Goal: Find contact information: Find contact information

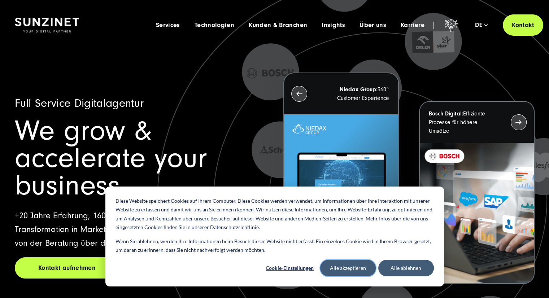
click at [353, 265] on button "Alle akzeptieren" at bounding box center [348, 268] width 56 height 17
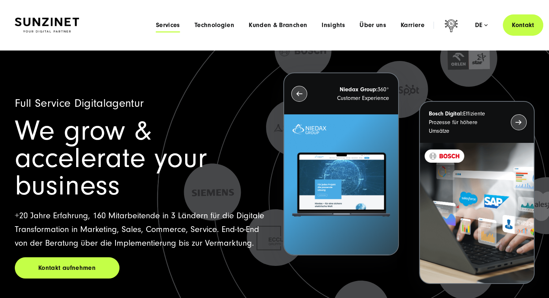
click at [170, 28] on span "Services" at bounding box center [168, 25] width 24 height 7
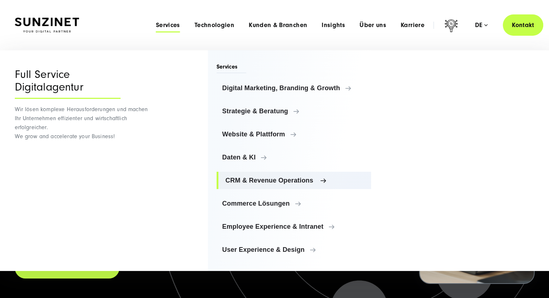
click at [324, 181] on span "CRM & Revenue Operations" at bounding box center [296, 180] width 140 height 7
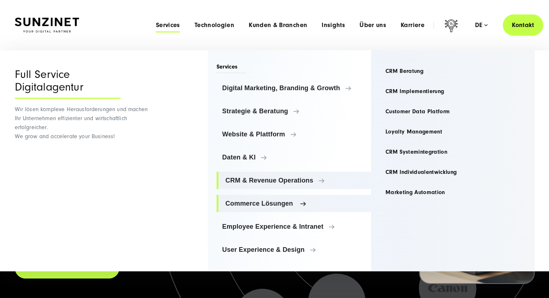
click at [305, 204] on span "Commerce Lösungen" at bounding box center [296, 203] width 140 height 7
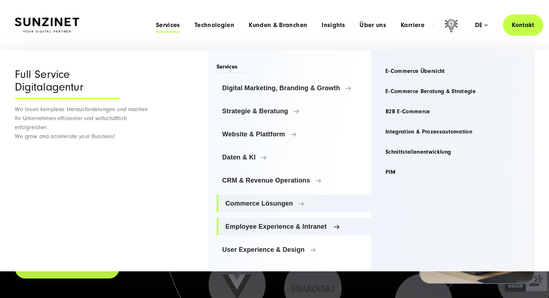
click at [298, 226] on span "Employee Experience & Intranet" at bounding box center [296, 226] width 140 height 7
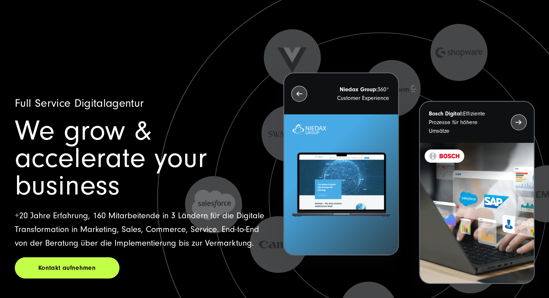
scroll to position [5589, 0]
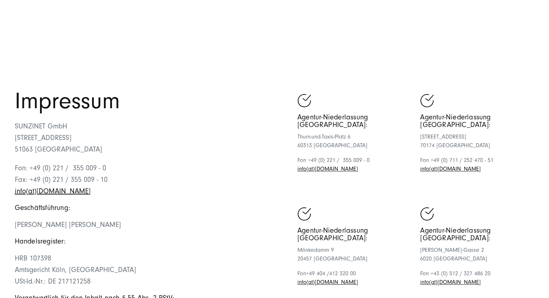
scroll to position [36, 0]
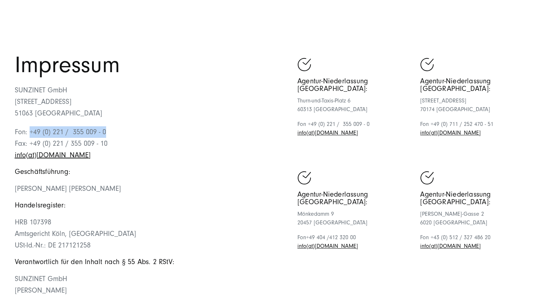
drag, startPoint x: 110, startPoint y: 130, endPoint x: 29, endPoint y: 135, distance: 80.6
click at [29, 135] on p "Fon: +49 (0) 221 / 355 009 - 0 Fax: +49 (0) 221 / 355 009 - 10 info(at)sunzinet…" at bounding box center [145, 143] width 260 height 35
copy p "+49 (0) 221 / 355 009 - 0"
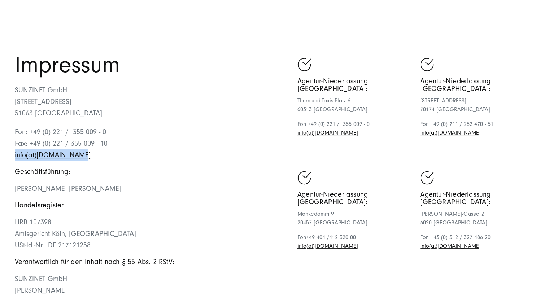
drag, startPoint x: 78, startPoint y: 156, endPoint x: 12, endPoint y: 161, distance: 66.5
click at [12, 161] on div "Impressum SUNZINET GmbH Schanzenstraße 23 51063 Köln Fon: +49 (0) 221 / 355 009…" at bounding box center [274, 207] width 548 height 306
copy link "info(at)sunzinet.com"
drag, startPoint x: 138, startPoint y: 190, endPoint x: 6, endPoint y: 191, distance: 132.1
click at [6, 191] on div "Impressum SUNZINET GmbH Schanzenstraße 23 51063 Köln Fon: +49 (0) 221 / 355 009…" at bounding box center [274, 207] width 548 height 306
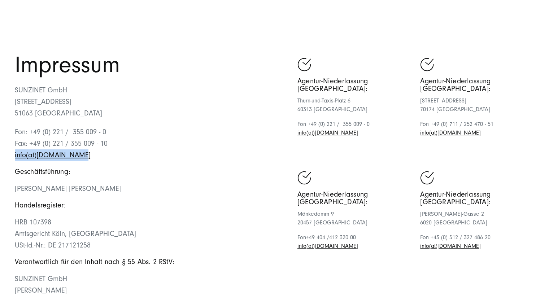
copy span "Georges D.M. Wolff, Theresa Gruhler"
